Goal: Task Accomplishment & Management: Use online tool/utility

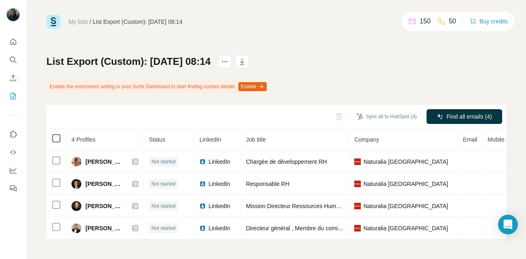
click at [52, 134] on icon at bounding box center [56, 139] width 10 height 10
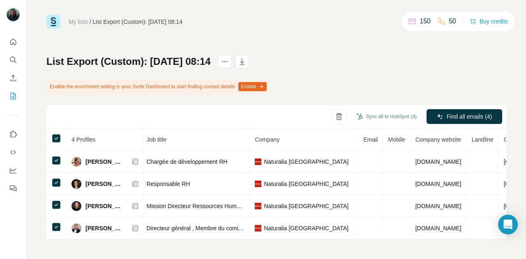
scroll to position [0, 136]
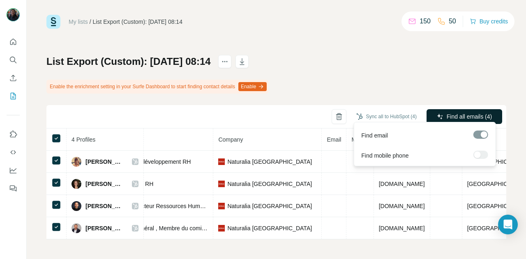
click at [447, 116] on span "Find all emails (4)" at bounding box center [469, 117] width 45 height 8
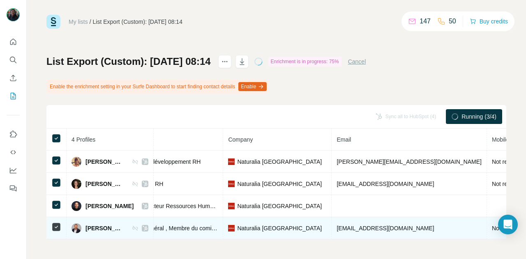
click at [159, 235] on td "Directeur général , Membre du comité exécutif du Groupe Casino" at bounding box center [169, 229] width 109 height 22
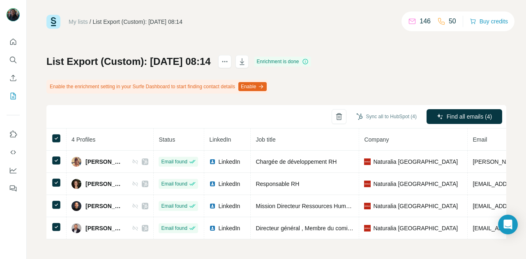
scroll to position [0, 211]
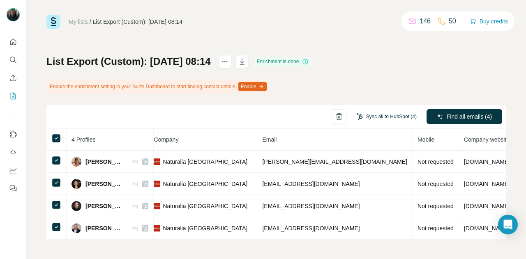
click at [369, 112] on button "Sync all to HubSpot (4)" at bounding box center [387, 117] width 72 height 12
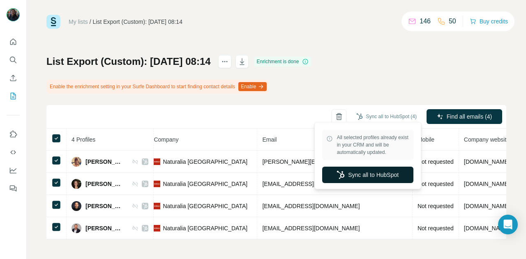
click at [364, 175] on button "Sync all to HubSpot" at bounding box center [367, 175] width 91 height 16
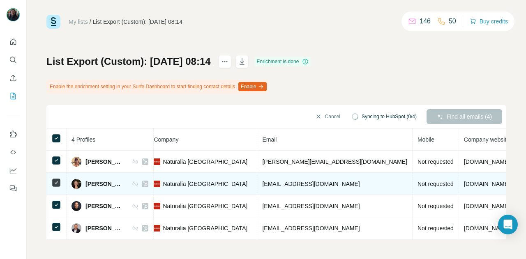
scroll to position [0, 201]
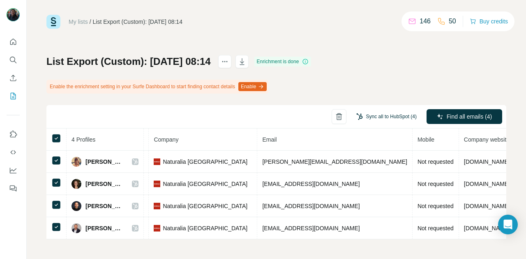
click at [377, 111] on button "Sync all to HubSpot (4)" at bounding box center [387, 117] width 72 height 12
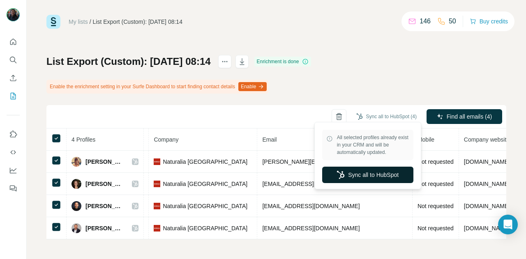
click at [388, 170] on button "Sync all to HubSpot" at bounding box center [367, 175] width 91 height 16
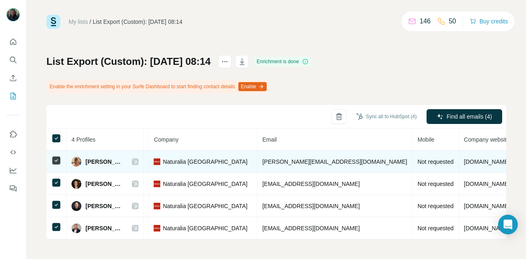
click at [136, 159] on icon at bounding box center [135, 162] width 5 height 7
